Goal: Find specific page/section: Find specific page/section

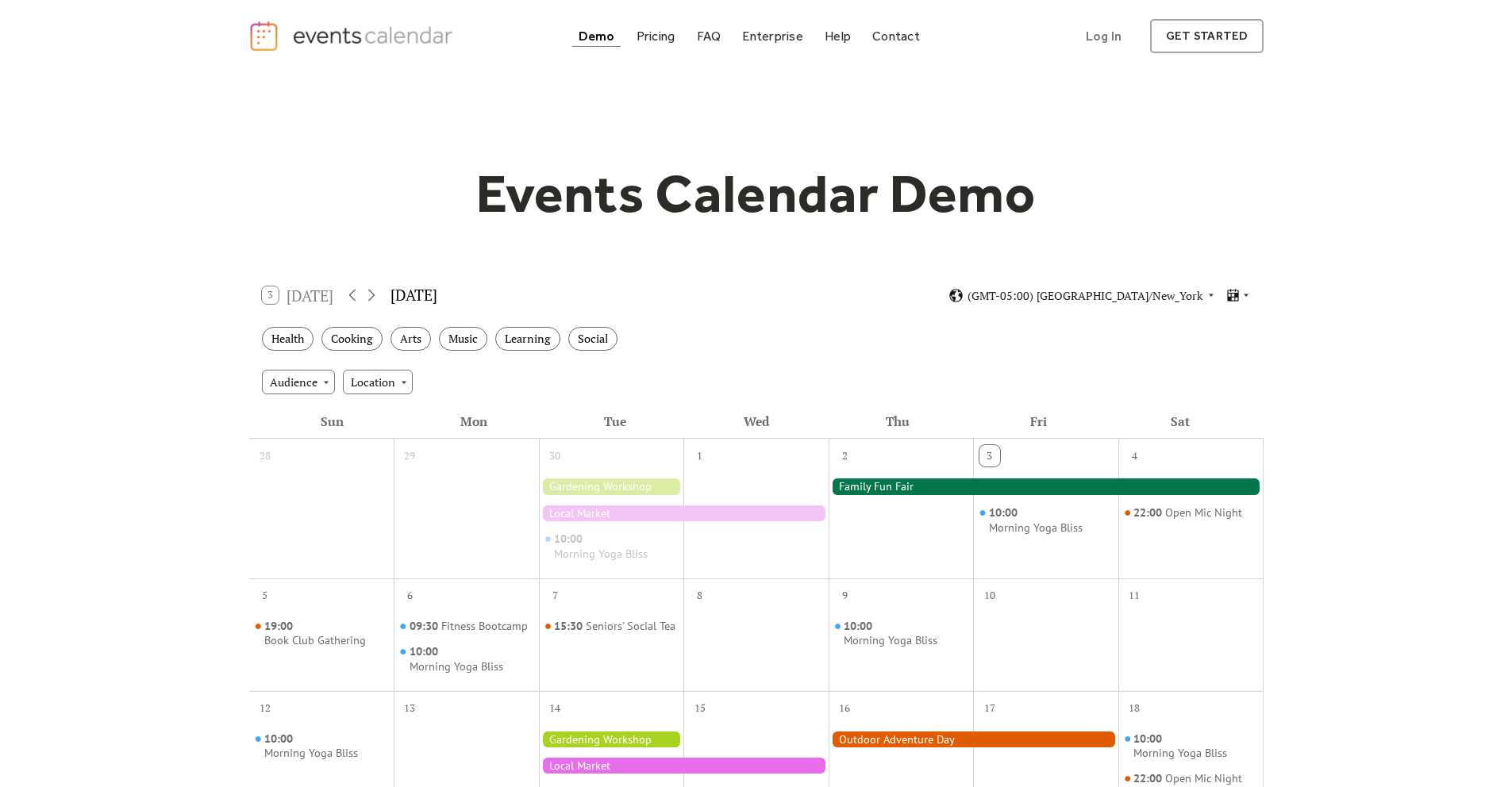
click at [789, 117] on div "Events Calendar Demo Loading the Events Calendar..." at bounding box center [756, 705] width 1016 height 1267
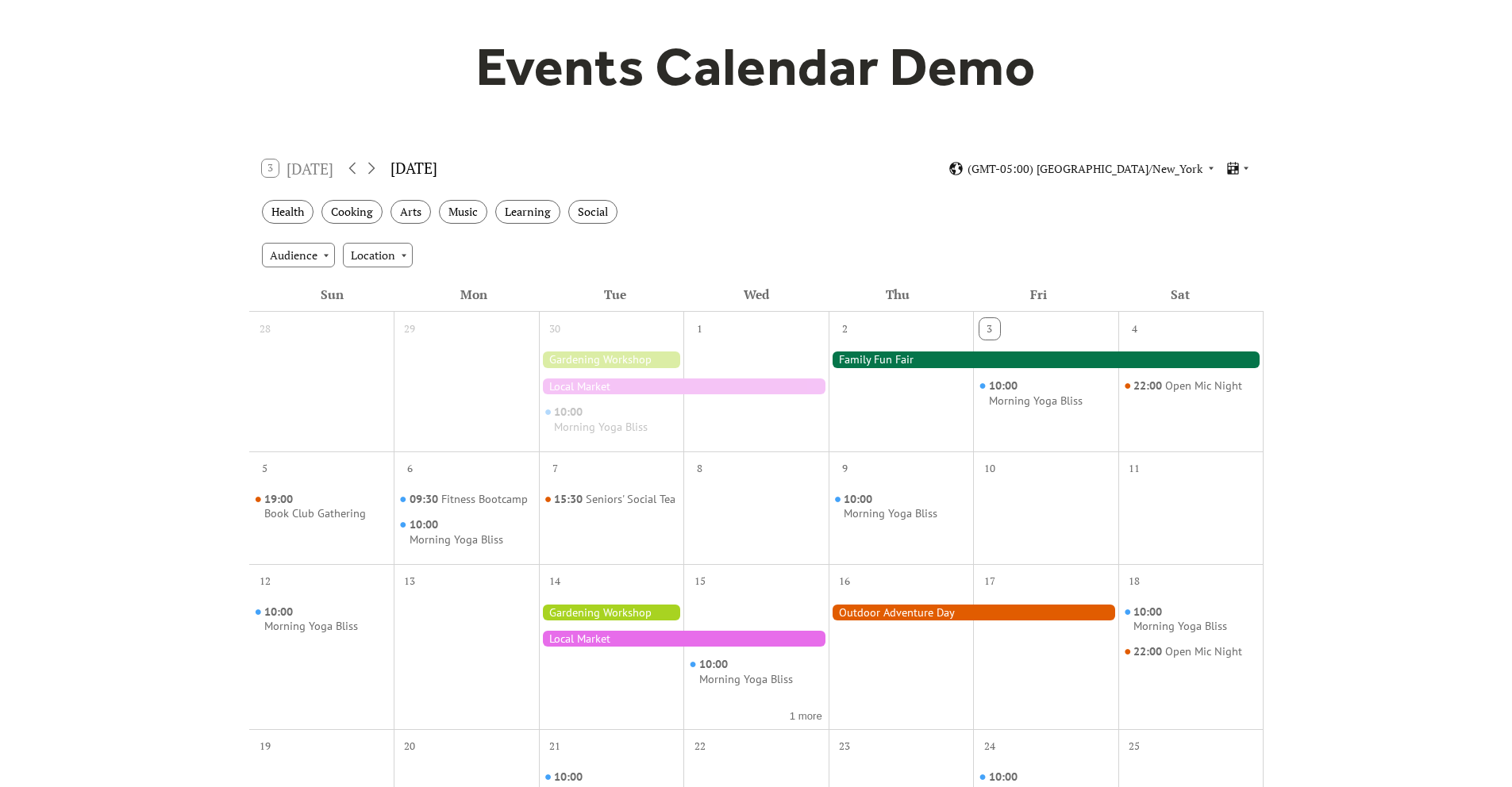
scroll to position [17, 0]
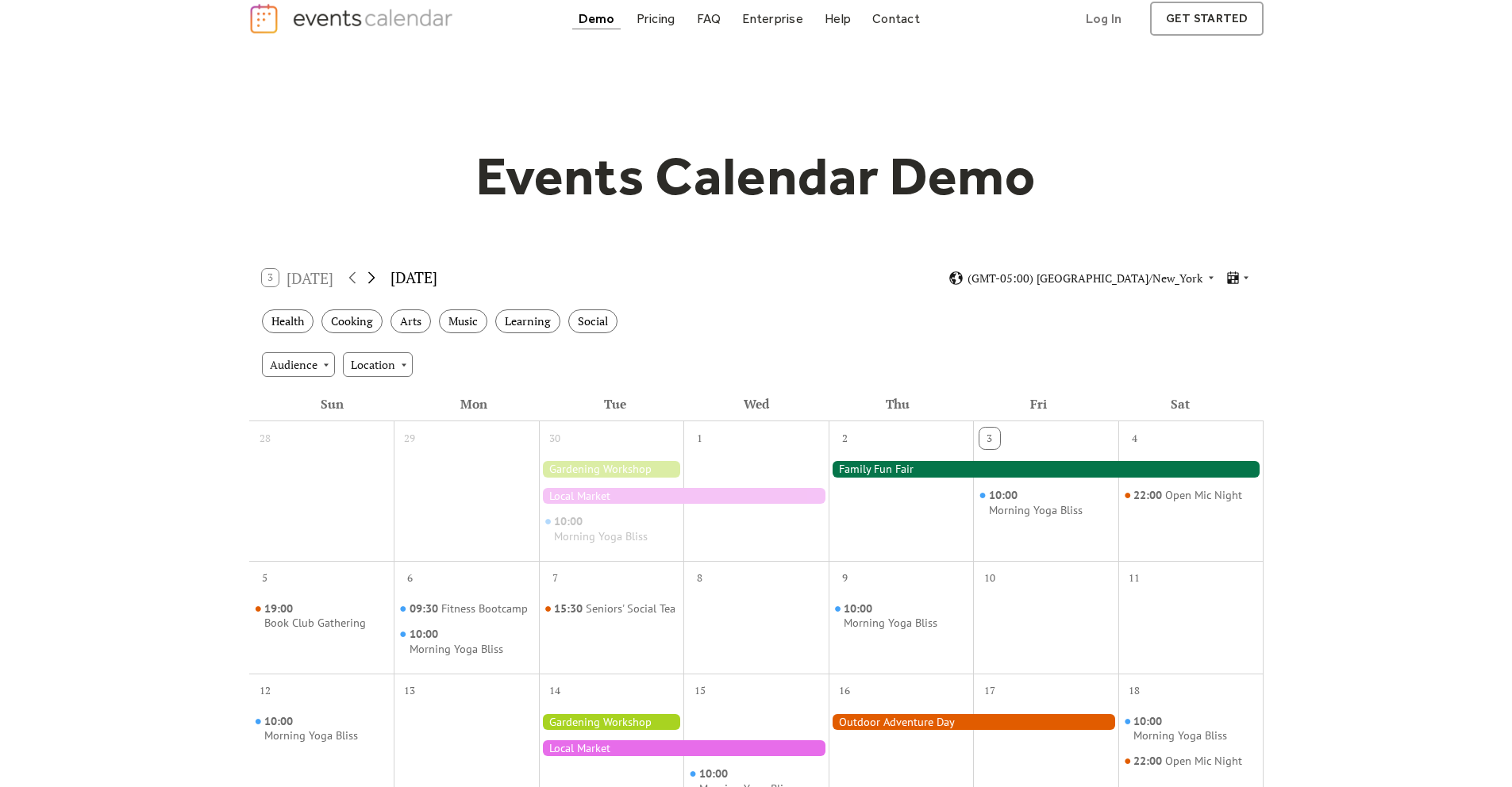
click at [361, 287] on icon at bounding box center [371, 277] width 19 height 19
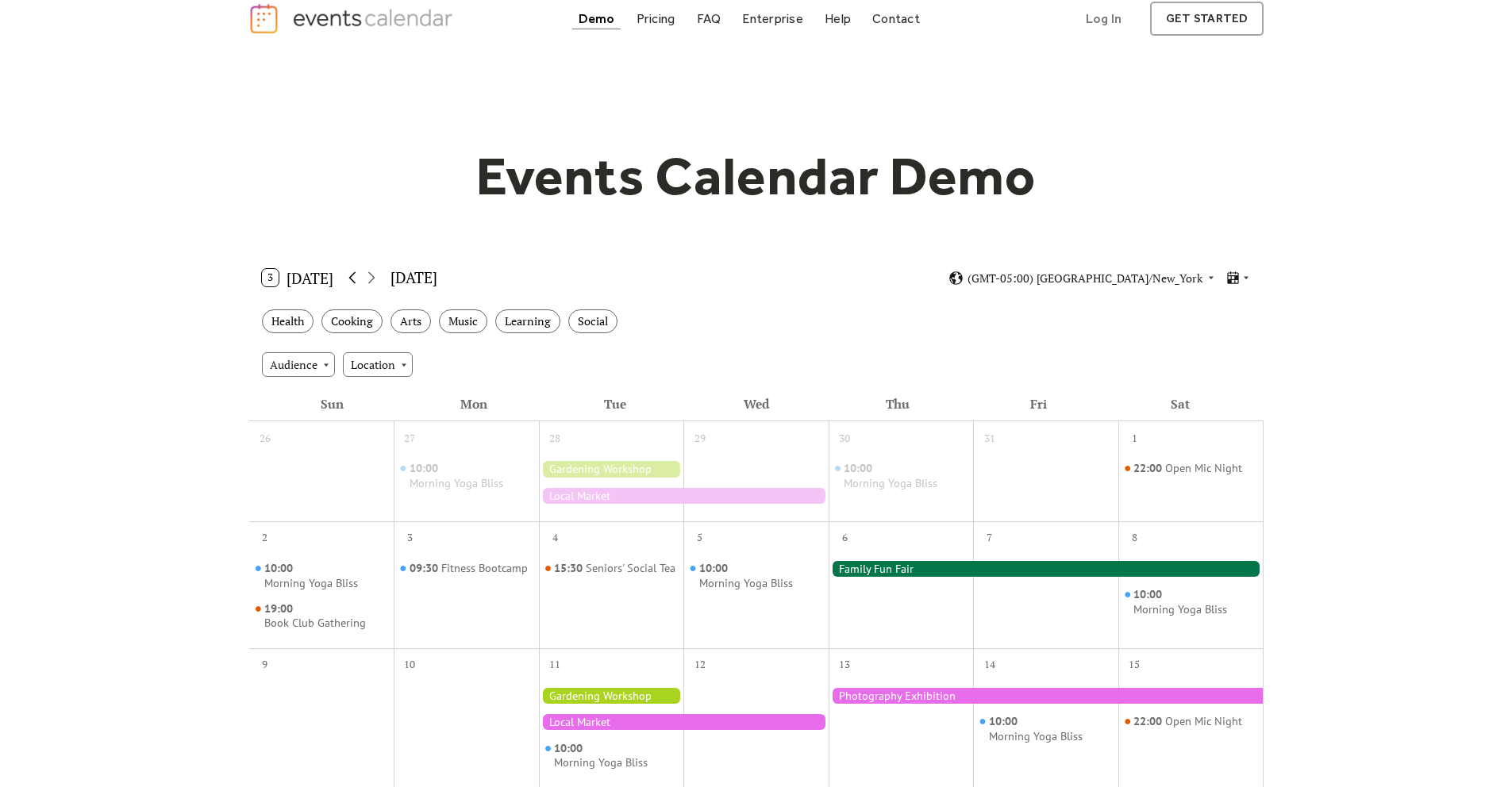
click at [342, 287] on icon at bounding box center [352, 277] width 19 height 19
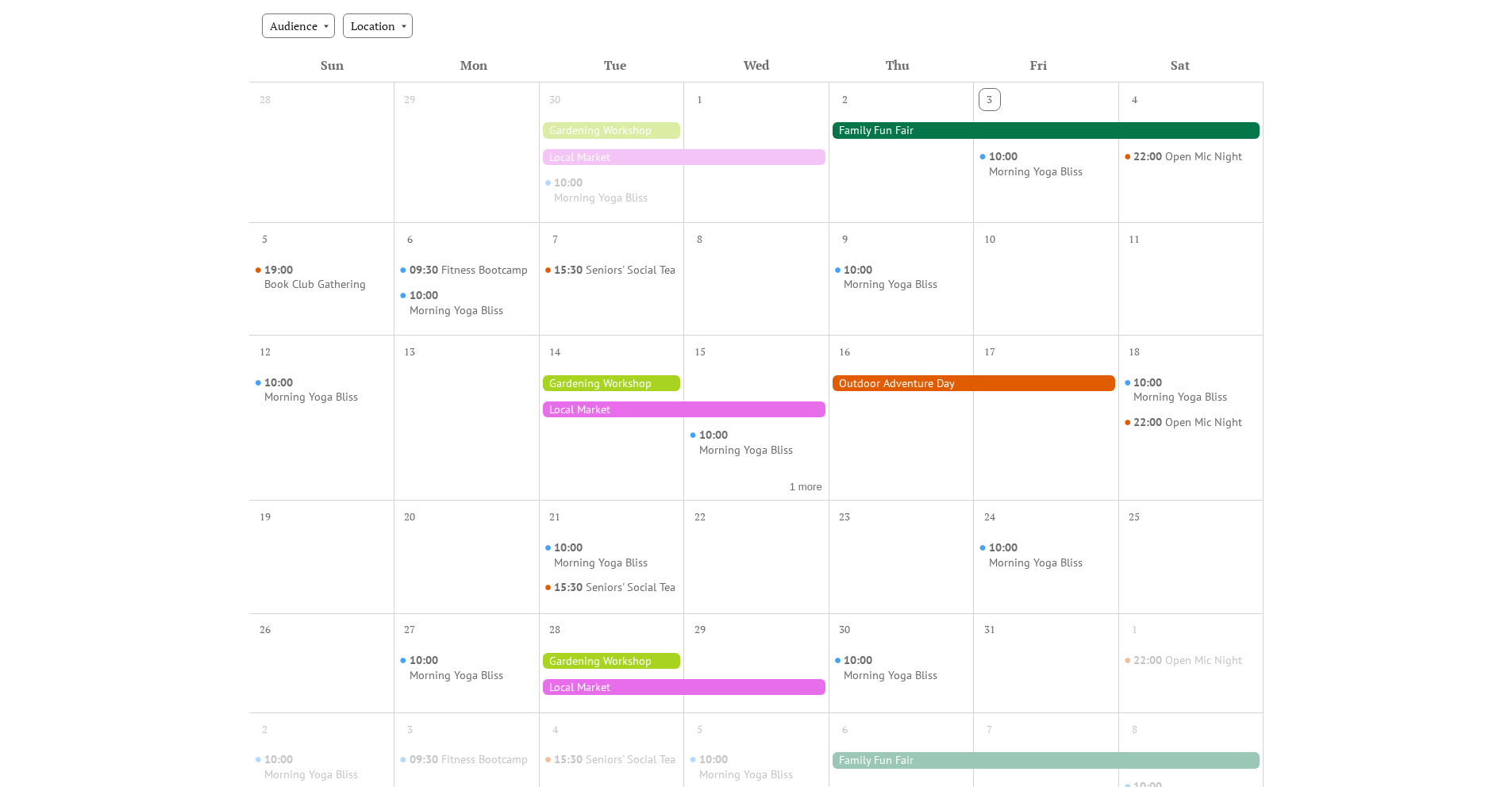
scroll to position [120, 0]
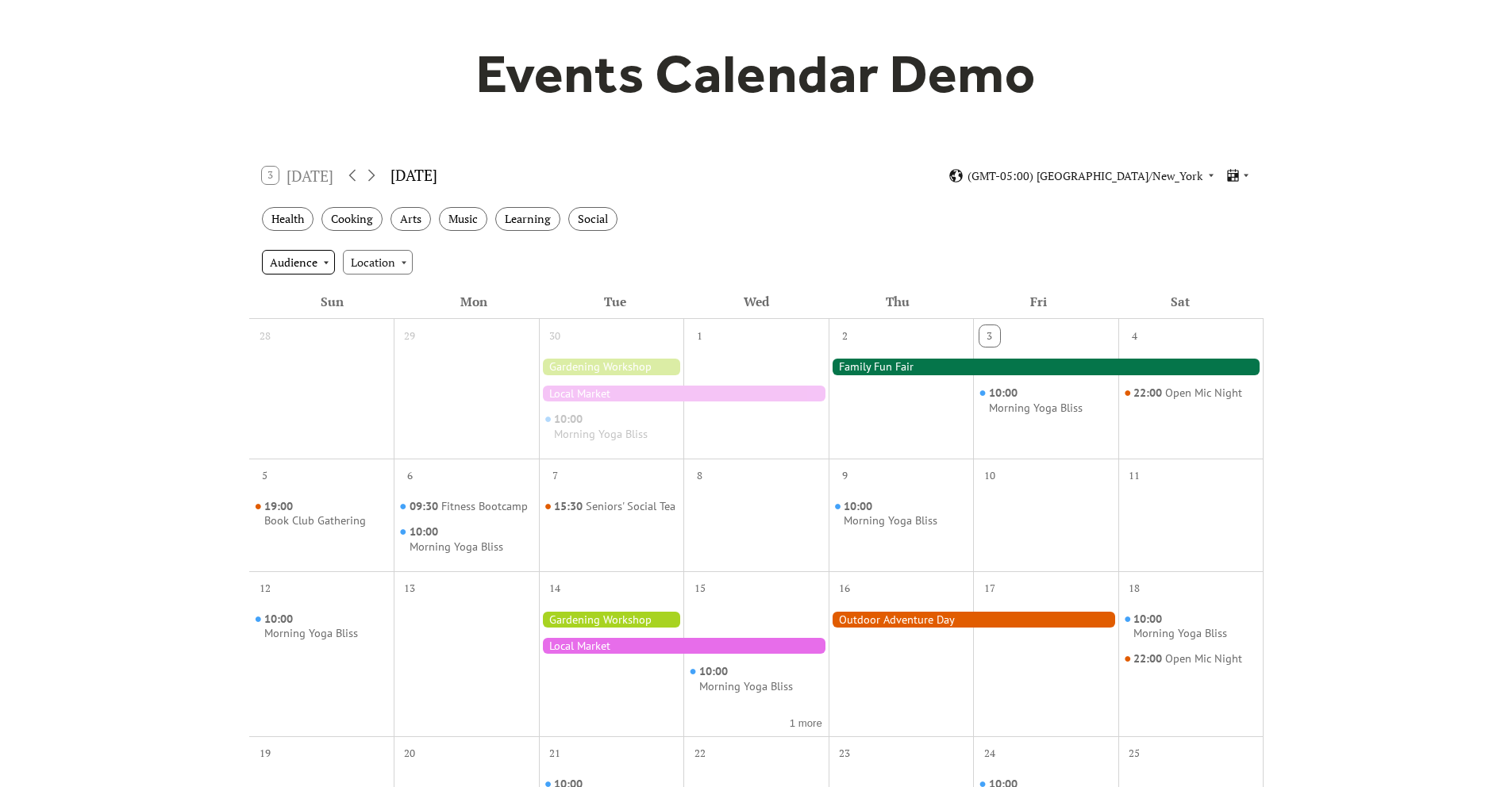
click at [276, 274] on div "Audience" at bounding box center [299, 261] width 73 height 24
click at [557, 262] on div "Audience Location" at bounding box center [756, 262] width 1014 height 43
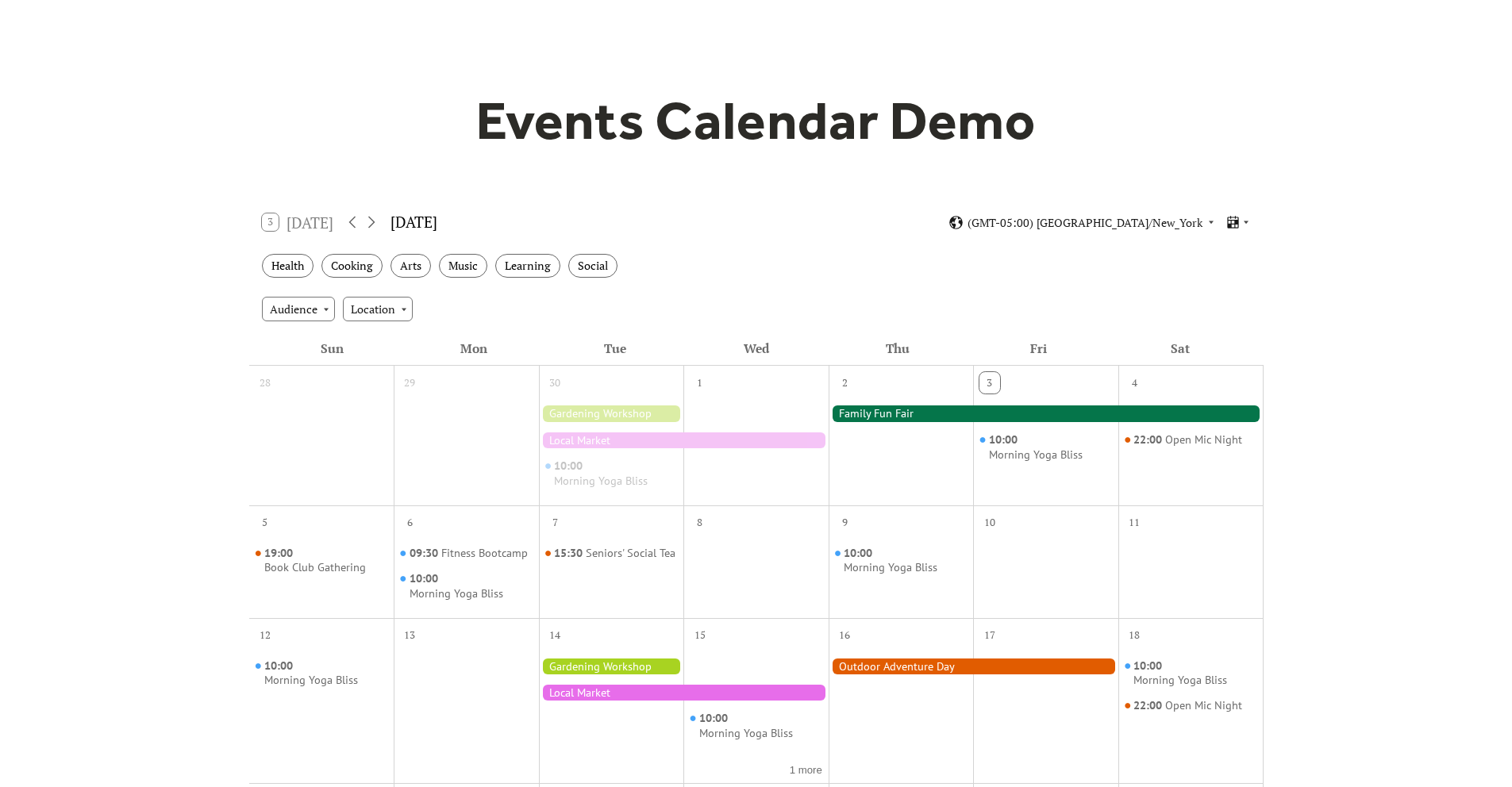
scroll to position [78, 0]
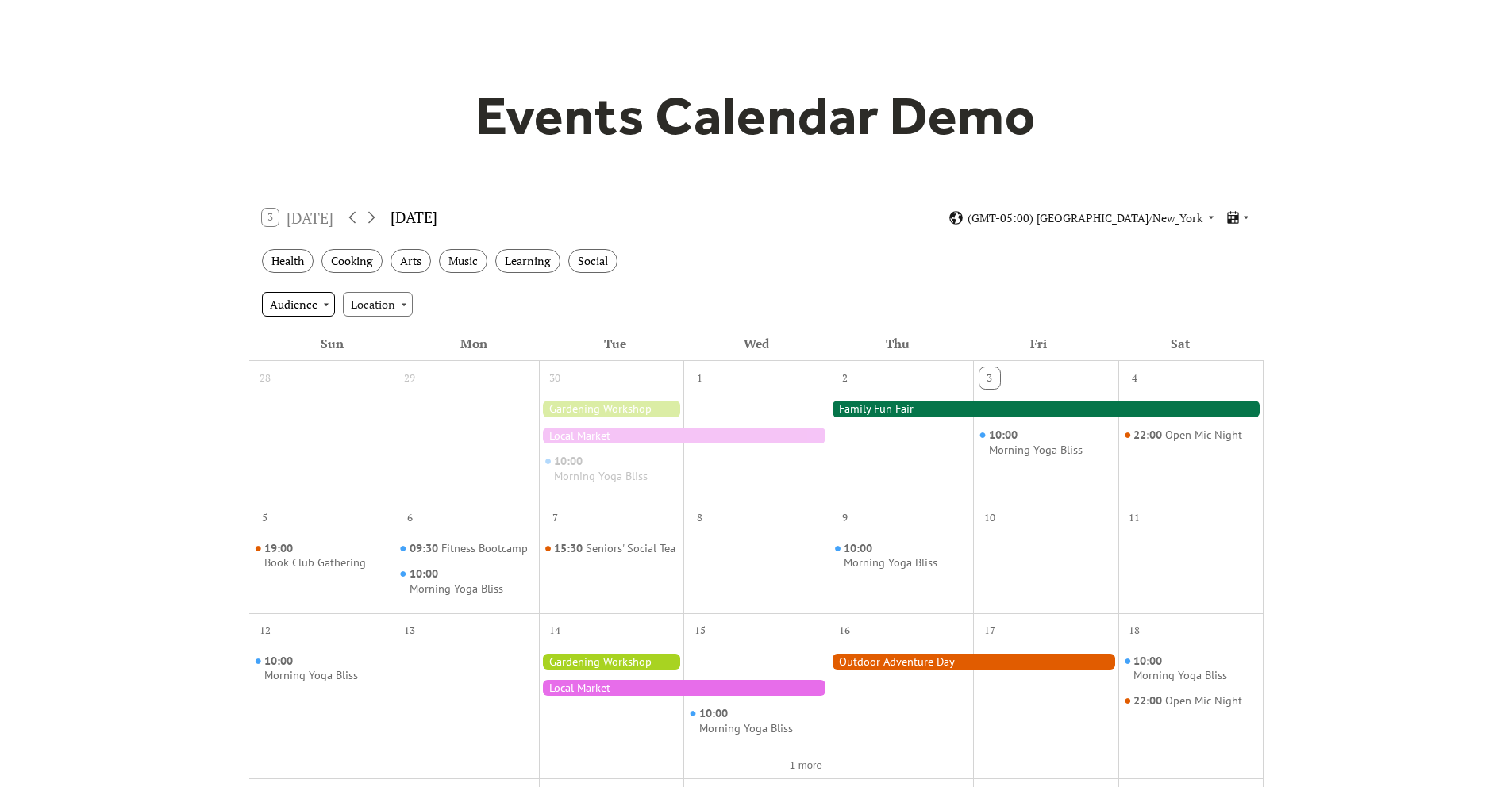
click at [280, 316] on div "Audience" at bounding box center [299, 303] width 73 height 24
click at [342, 308] on div "Location" at bounding box center [377, 303] width 69 height 24
click at [270, 316] on div "Audience" at bounding box center [299, 303] width 73 height 24
click at [404, 309] on div "Audience Location" at bounding box center [756, 304] width 1014 height 43
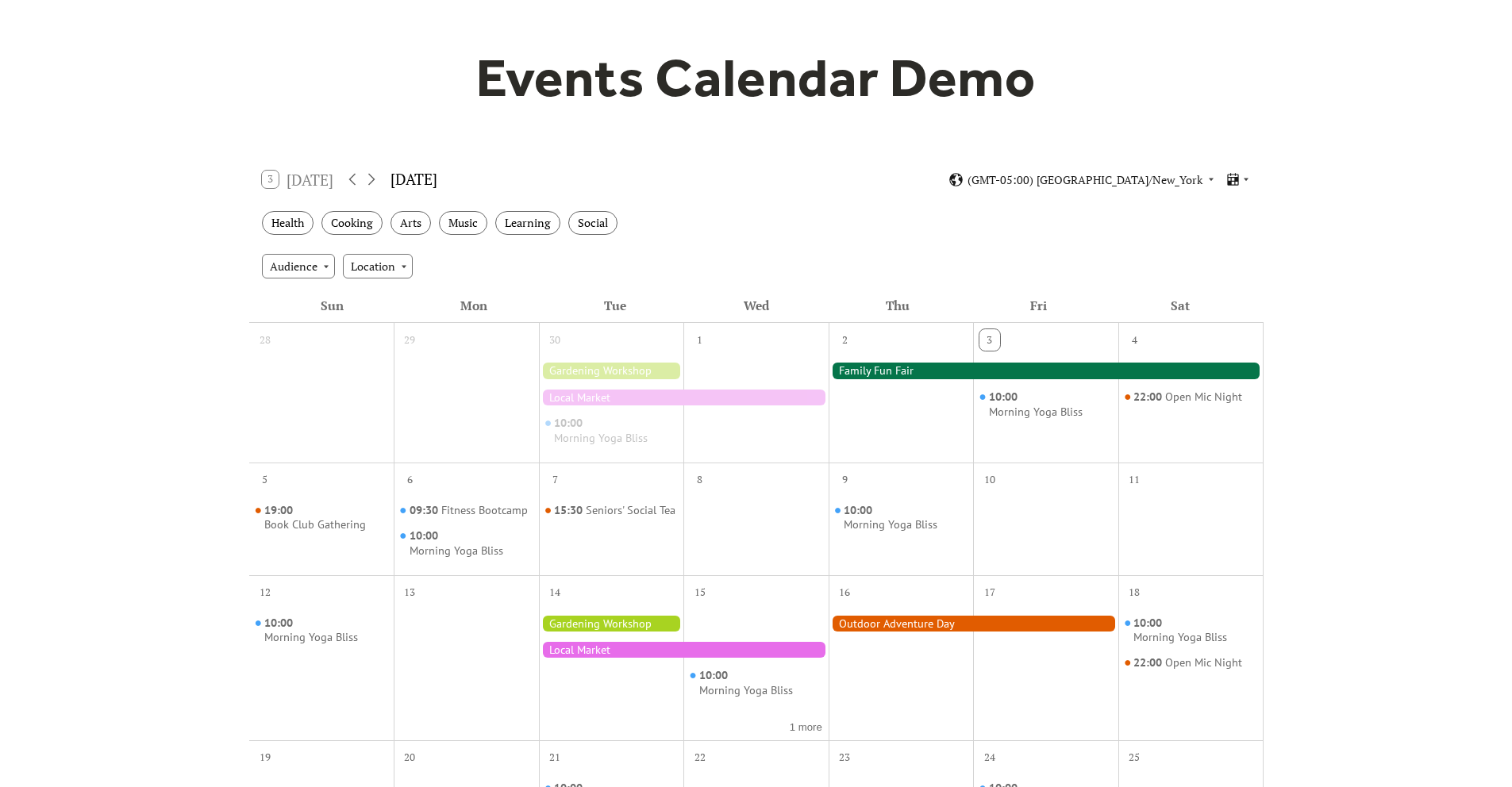
scroll to position [118, 0]
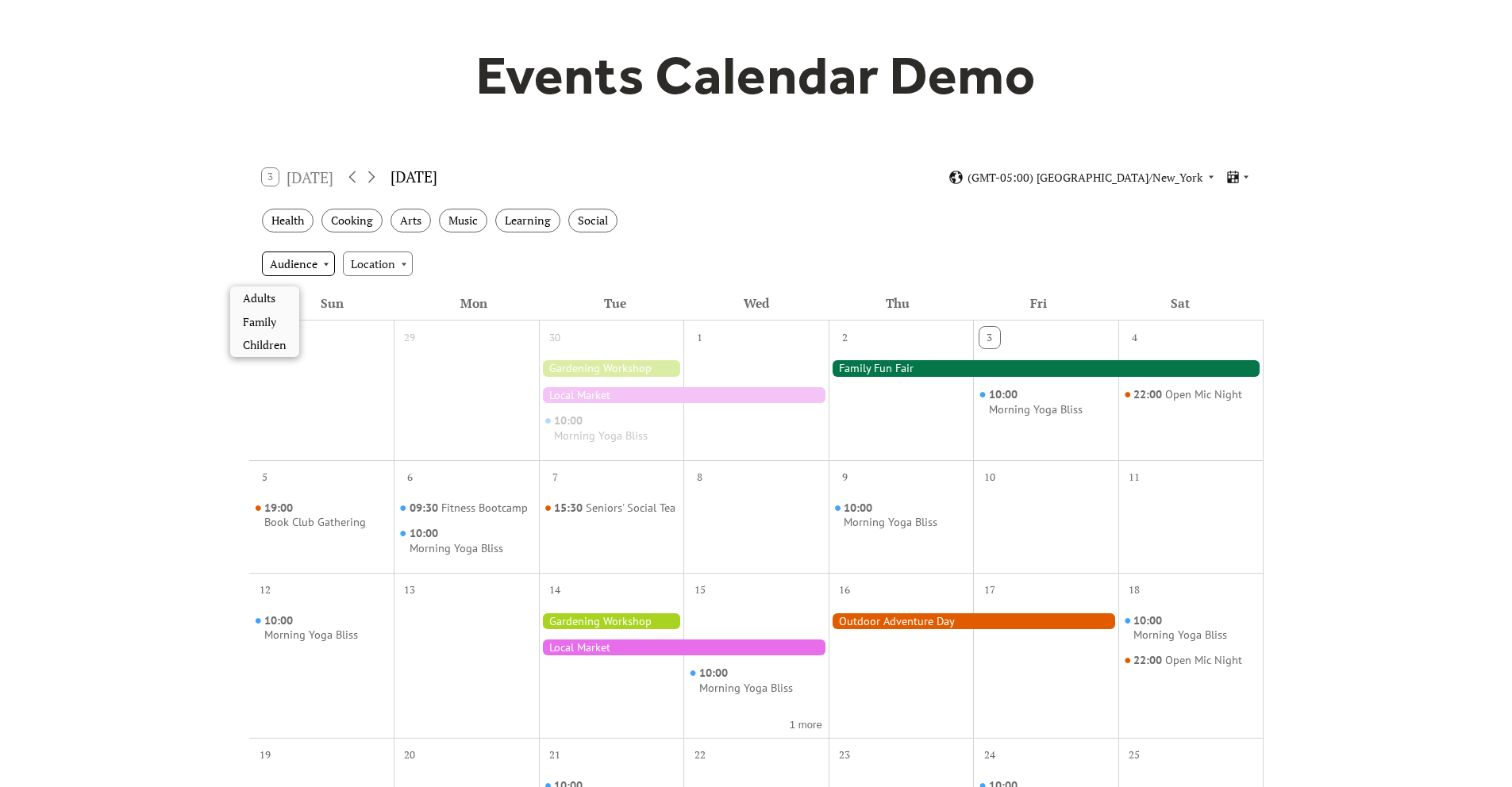
click at [280, 271] on div "Audience" at bounding box center [299, 263] width 73 height 24
click at [271, 324] on span "Family" at bounding box center [260, 322] width 33 height 17
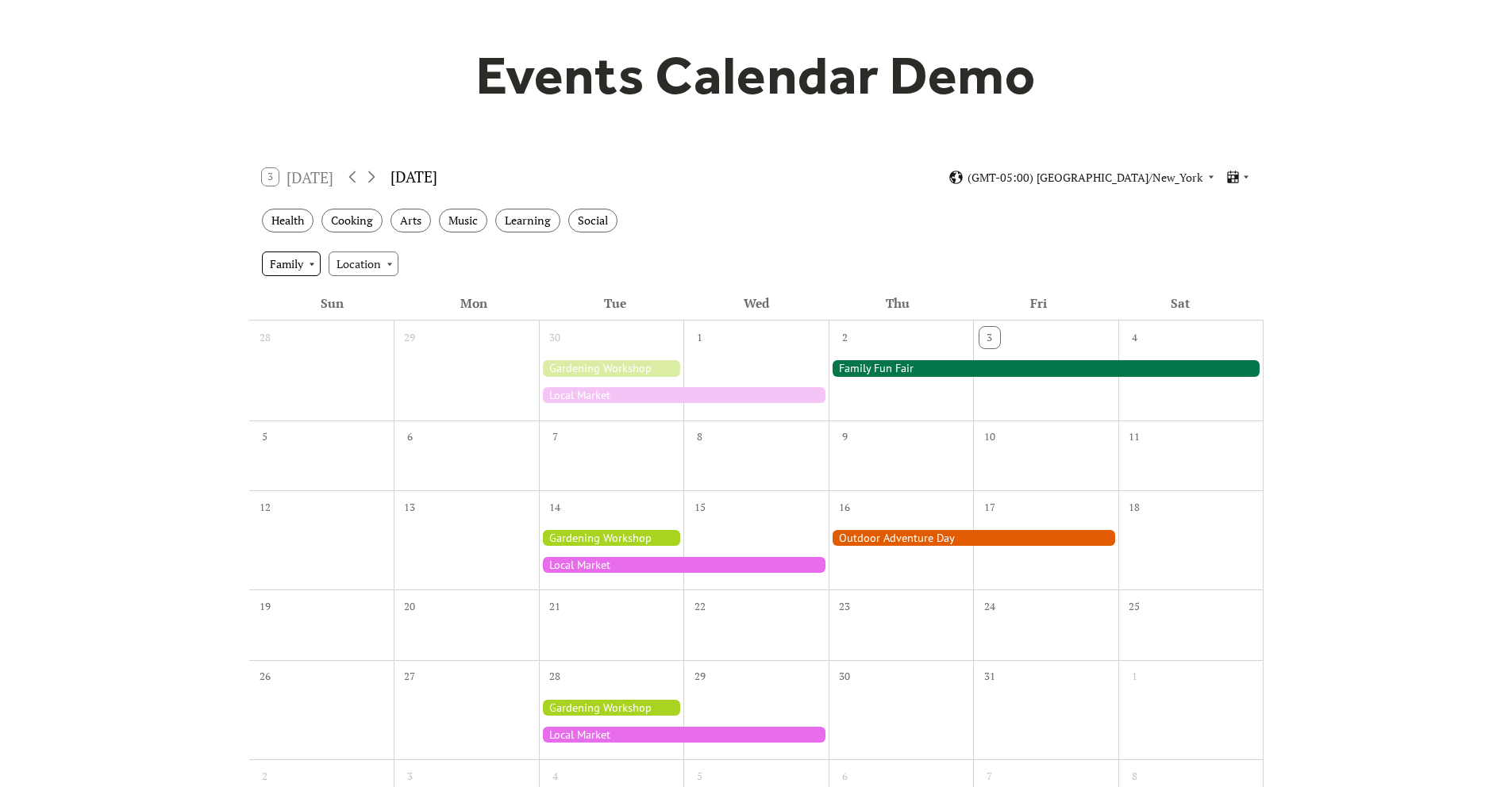
click at [271, 269] on div "Family" at bounding box center [291, 263] width 59 height 24
click at [286, 296] on icon at bounding box center [284, 298] width 12 height 12
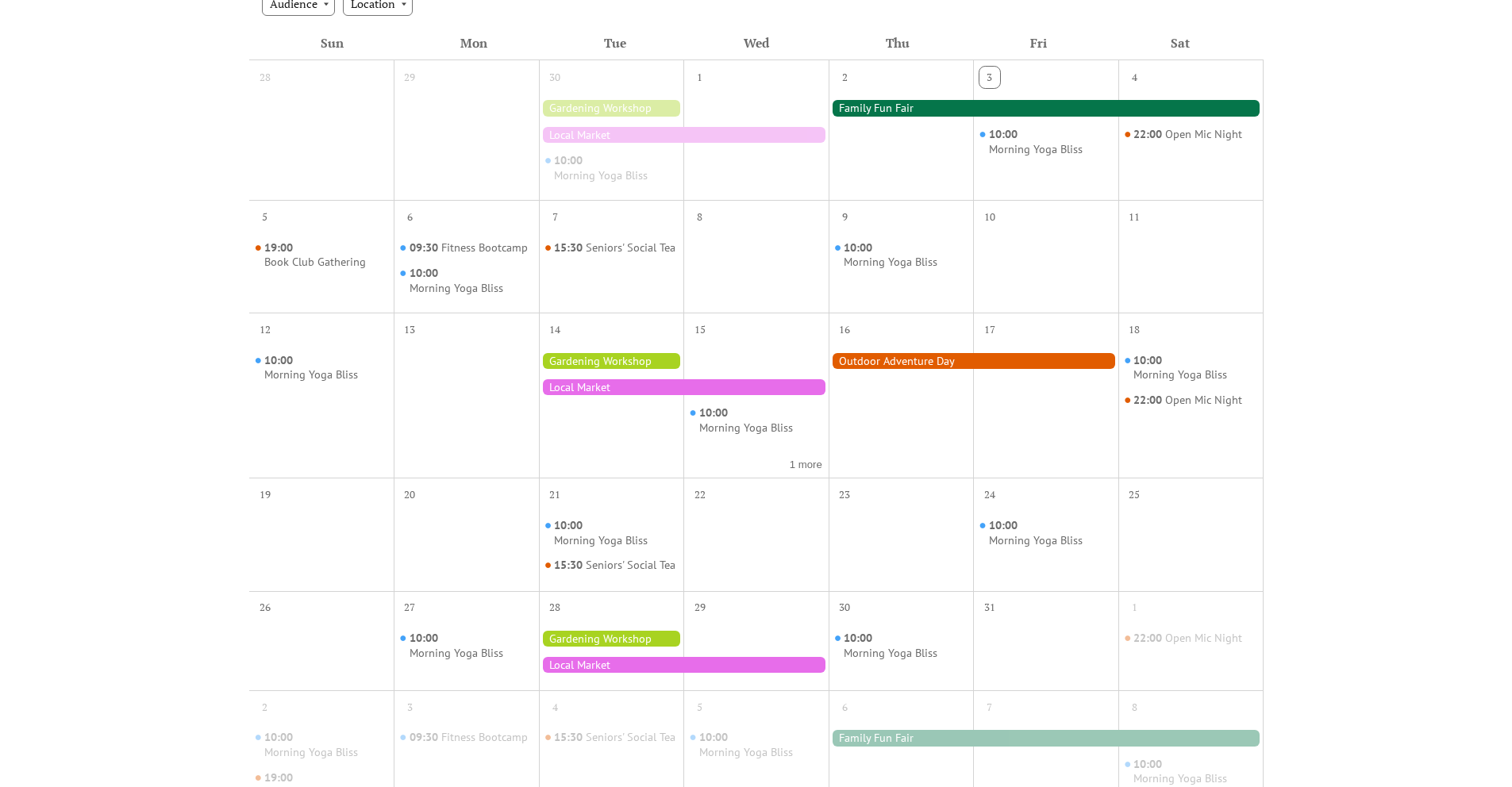
scroll to position [378, 0]
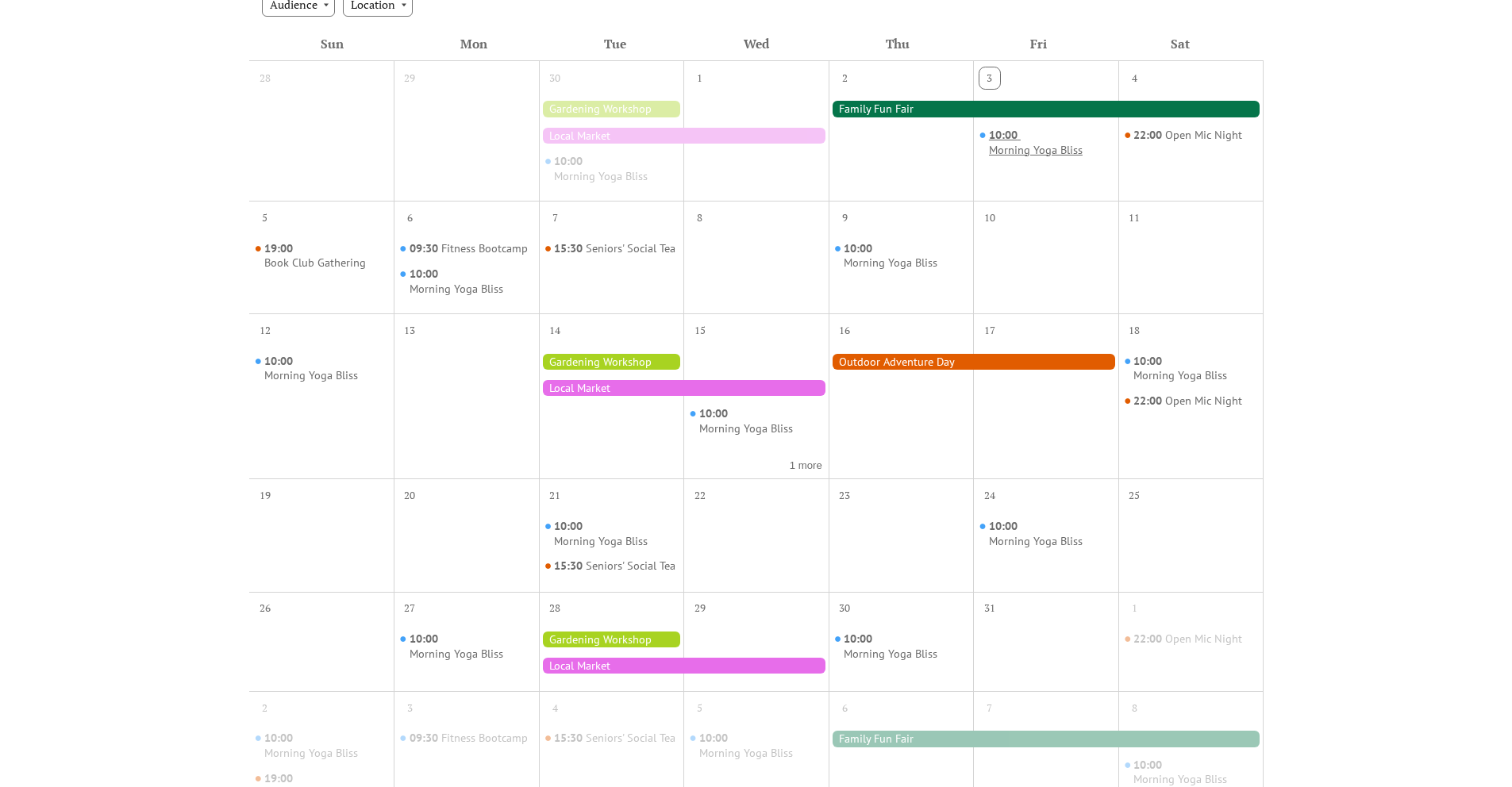
click at [1034, 143] on div "Morning Yoga Bliss" at bounding box center [1035, 150] width 93 height 15
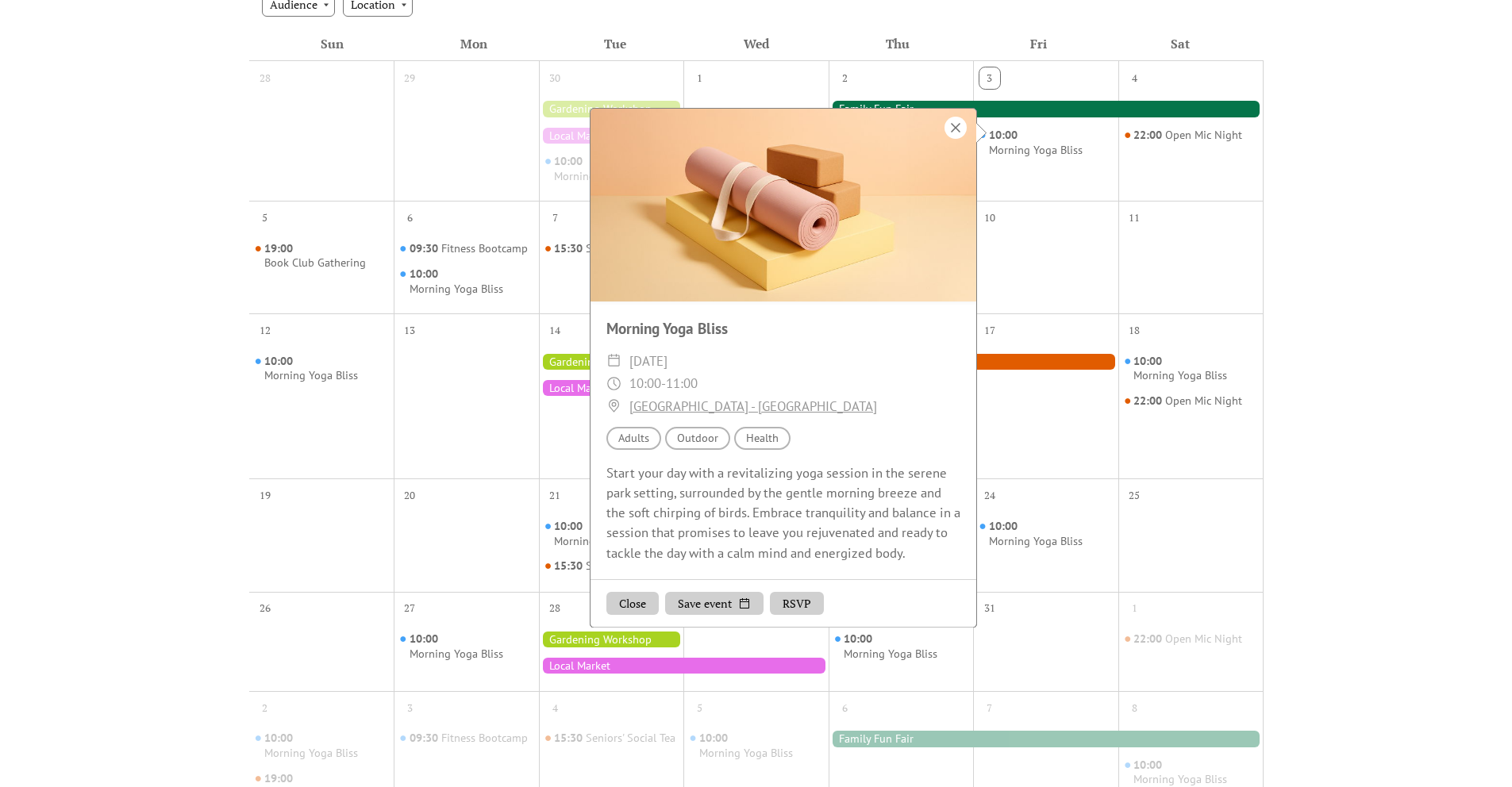
click at [966, 137] on div at bounding box center [955, 127] width 22 height 22
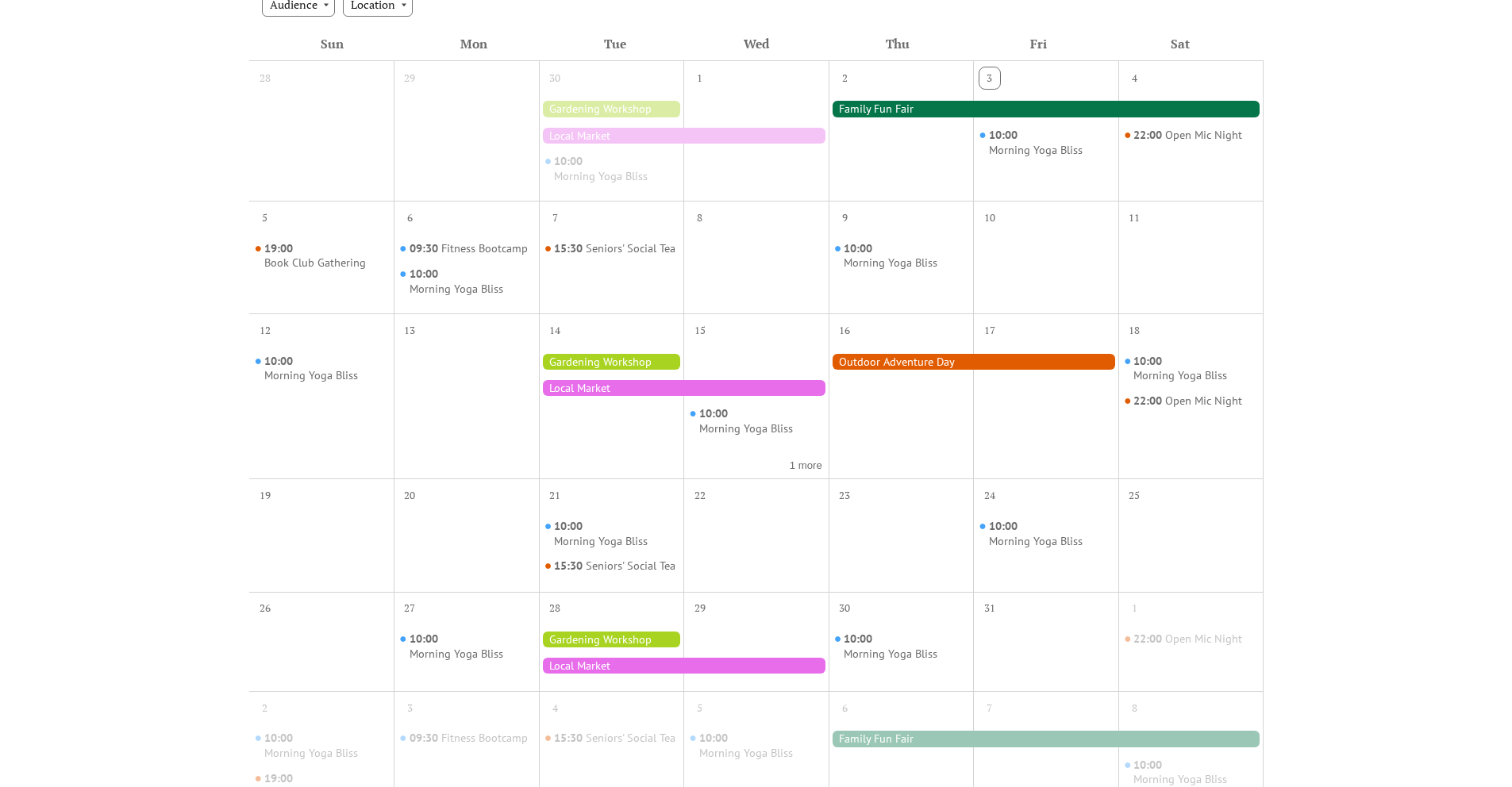
click at [986, 117] on div at bounding box center [1046, 108] width 435 height 16
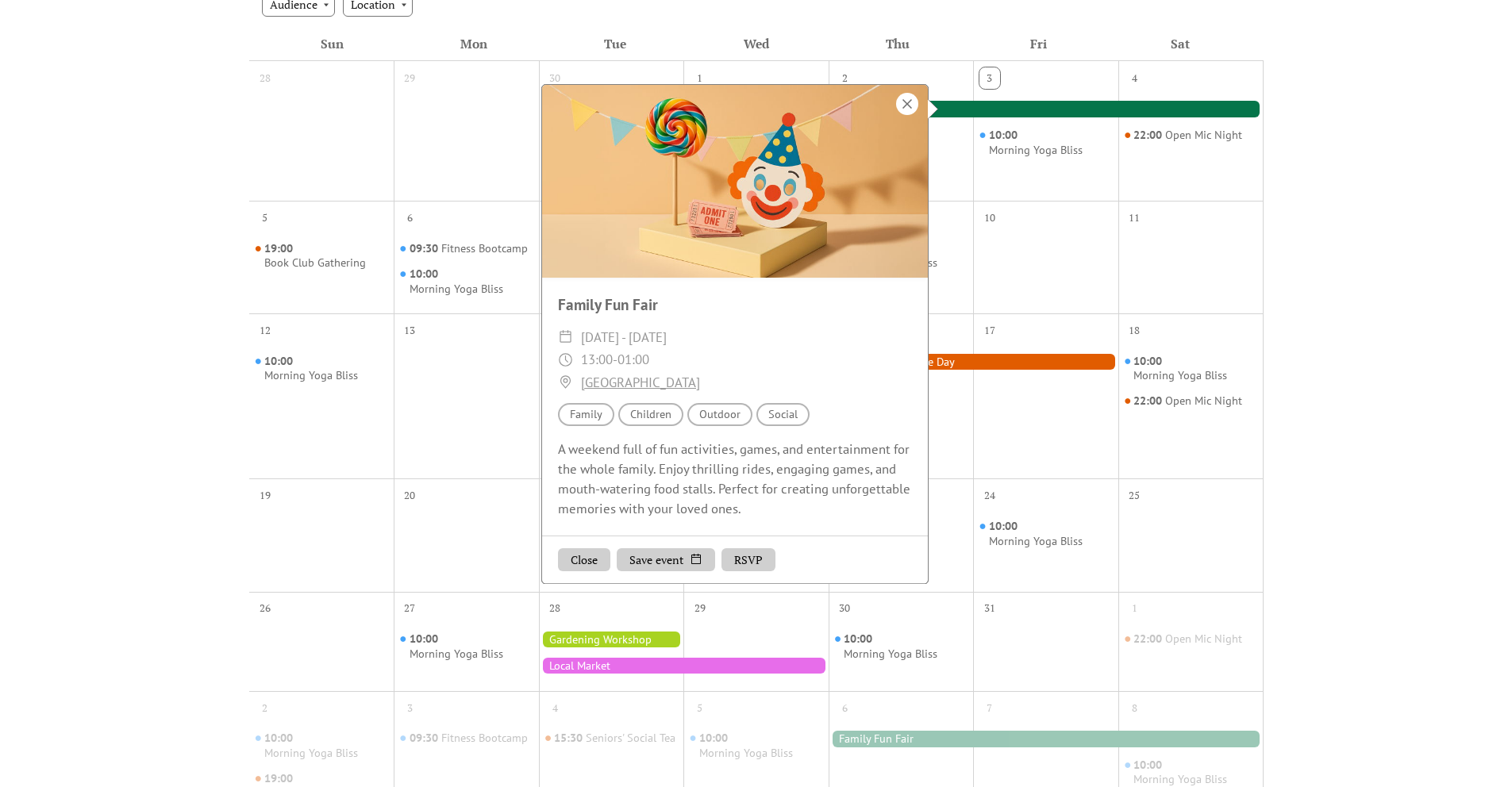
click at [918, 113] on div at bounding box center [907, 103] width 22 height 22
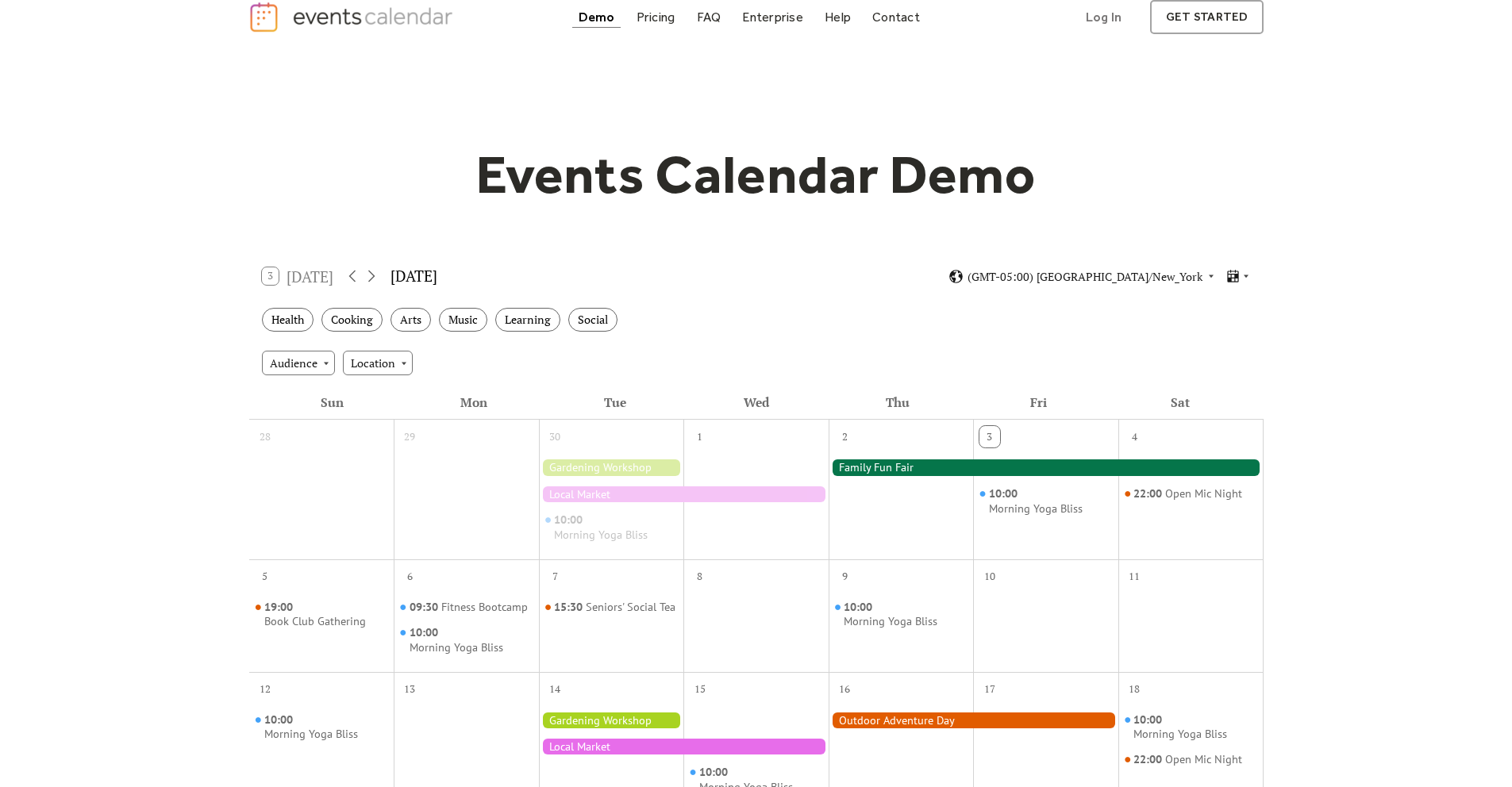
scroll to position [0, 0]
